Goal: Manage account settings

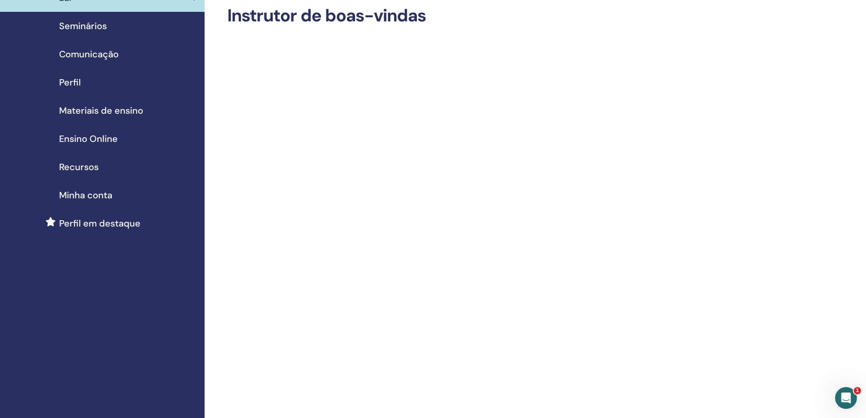
scroll to position [91, 0]
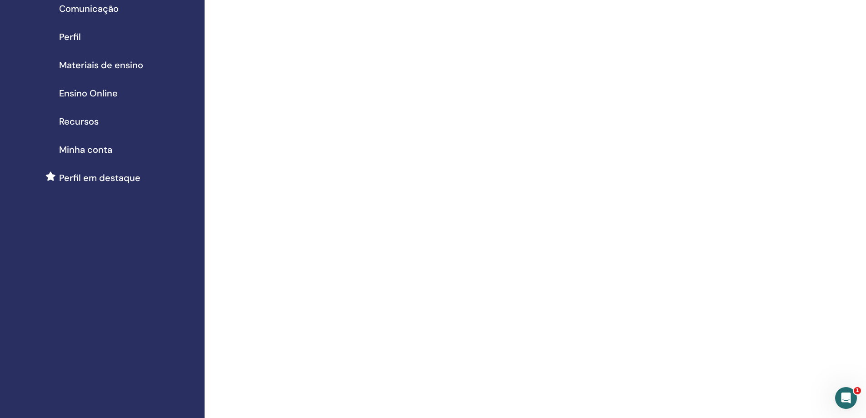
click at [70, 35] on span "Perfil" at bounding box center [70, 37] width 22 height 14
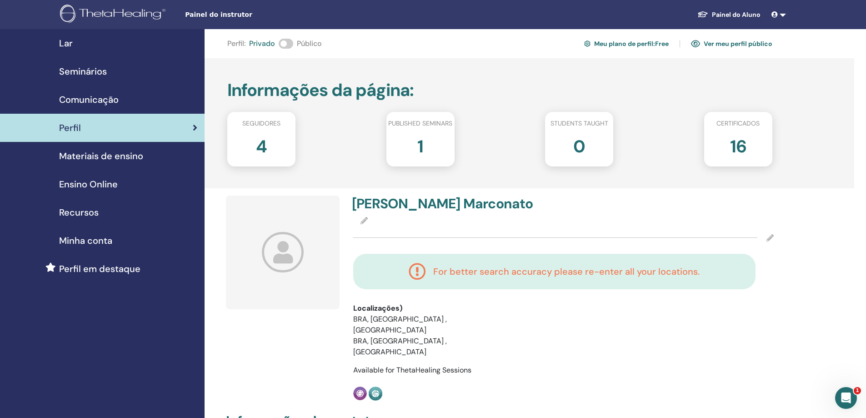
click at [397, 206] on h4 "Juliana Marconato" at bounding box center [455, 204] width 206 height 16
click at [282, 253] on icon at bounding box center [283, 252] width 42 height 40
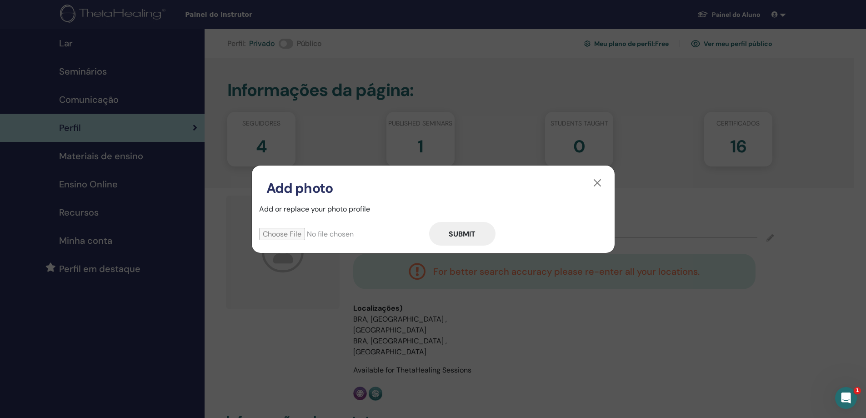
click at [293, 235] on input "file" at bounding box center [344, 234] width 170 height 12
type input "**********"
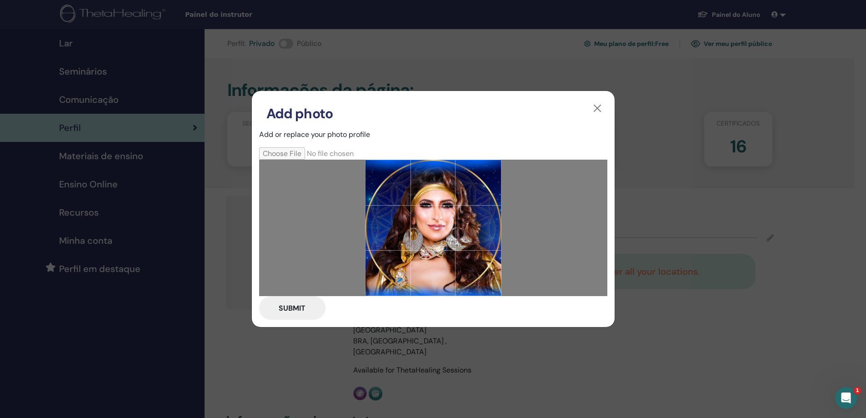
click at [294, 307] on button "Submit" at bounding box center [292, 308] width 66 height 24
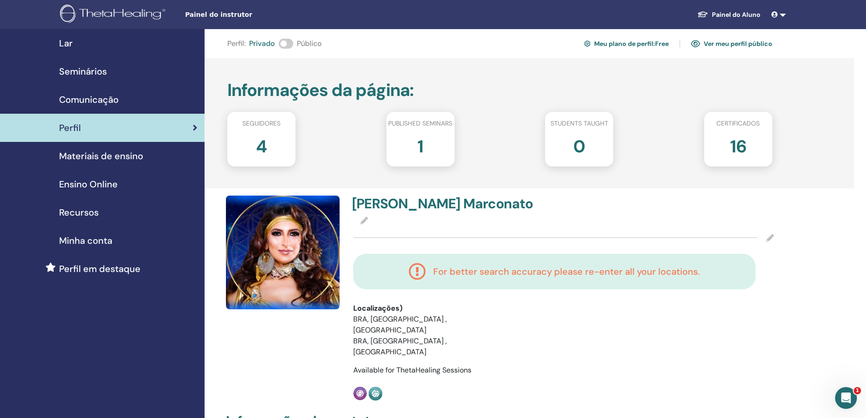
click at [783, 17] on link at bounding box center [779, 14] width 22 height 17
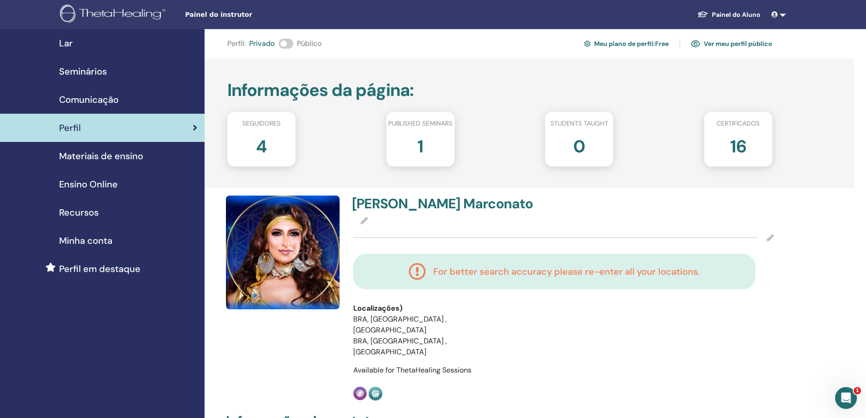
click at [99, 70] on span "Seminários" at bounding box center [83, 72] width 48 height 14
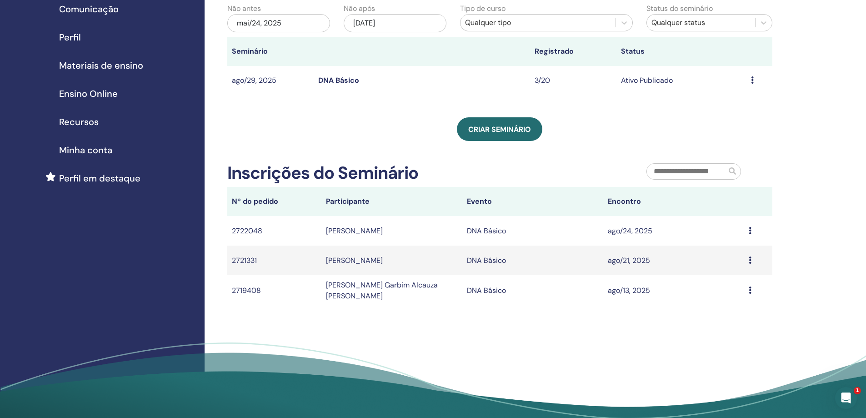
scroll to position [91, 0]
click at [104, 65] on span "Materiais de ensino" at bounding box center [101, 65] width 84 height 14
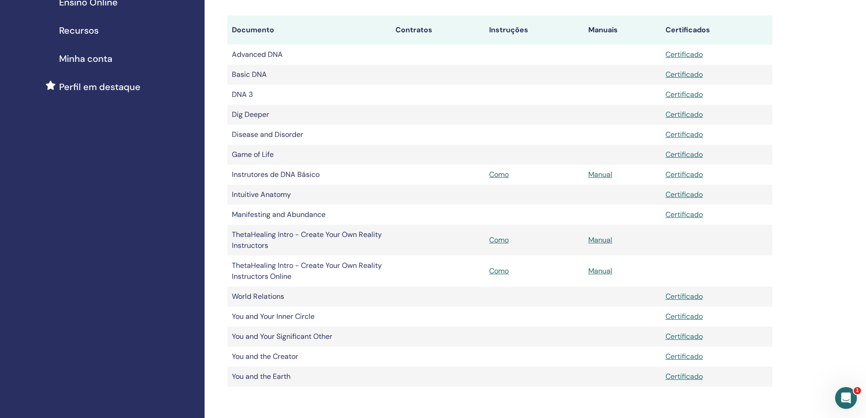
scroll to position [136, 0]
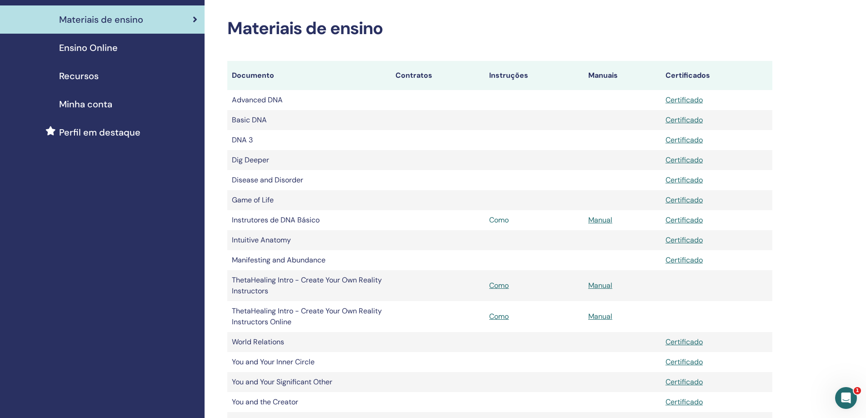
click at [496, 219] on link "Como" at bounding box center [499, 220] width 20 height 10
